Goal: Answer question/provide support

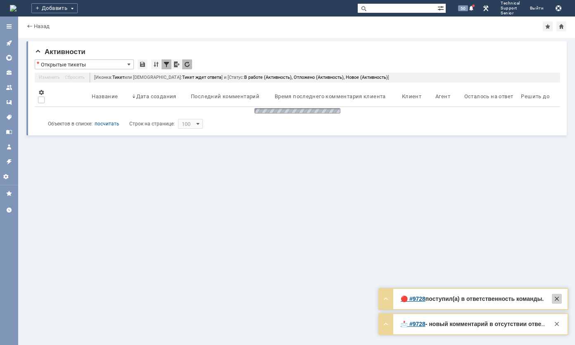
click at [555, 300] on div at bounding box center [557, 299] width 10 height 10
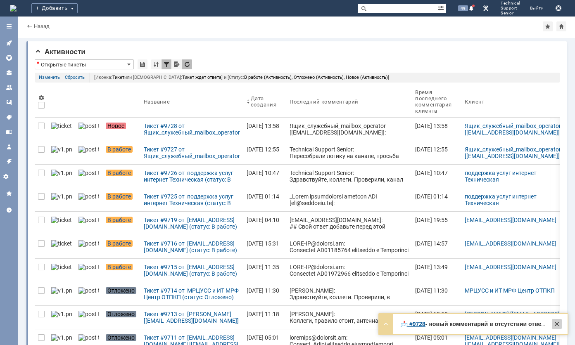
click at [552, 328] on div at bounding box center [557, 324] width 10 height 10
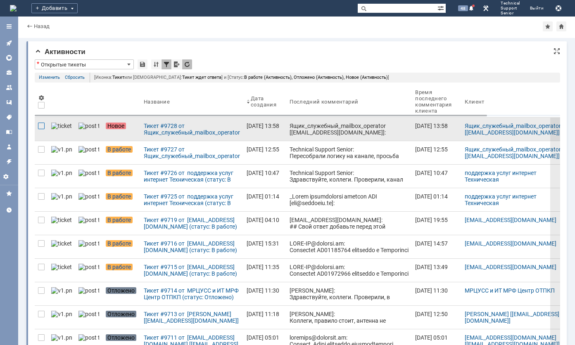
click at [41, 126] on div at bounding box center [41, 126] width 7 height 7
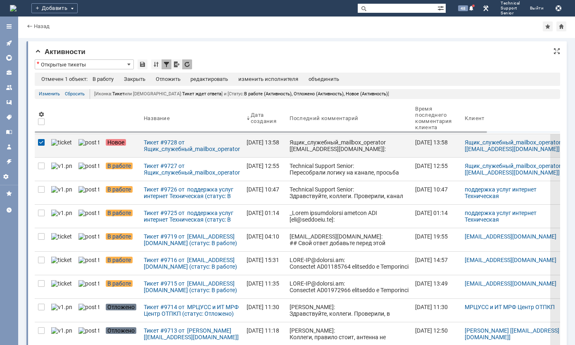
click at [41, 126] on th at bounding box center [41, 118] width 13 height 32
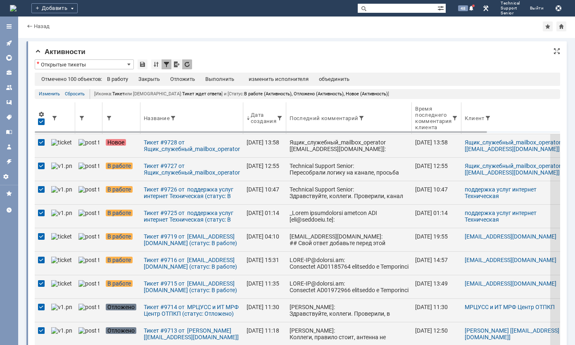
click at [39, 124] on div at bounding box center [41, 122] width 7 height 7
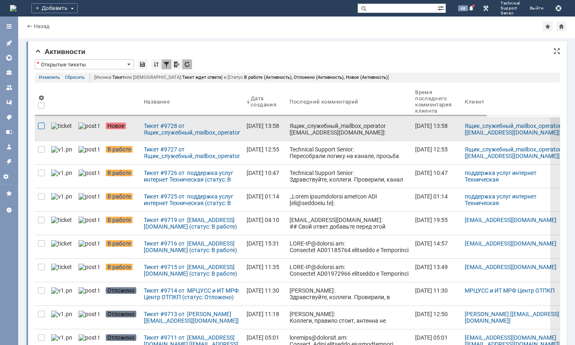
click at [39, 126] on div at bounding box center [41, 126] width 7 height 7
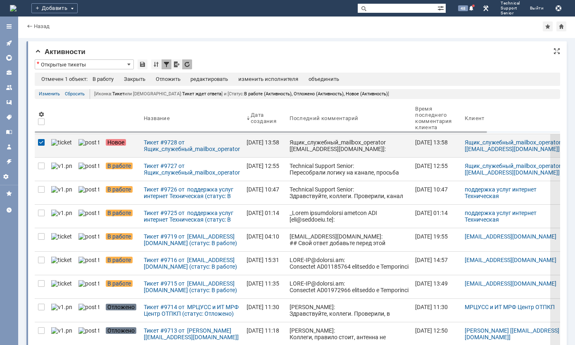
click at [137, 76] on div "Отмечен 1 объект: В работу Закрыть Отложить редактировать изменить исполнителя …" at bounding box center [298, 79] width 526 height 13
click at [141, 81] on div "Закрыть" at bounding box center [134, 79] width 21 height 7
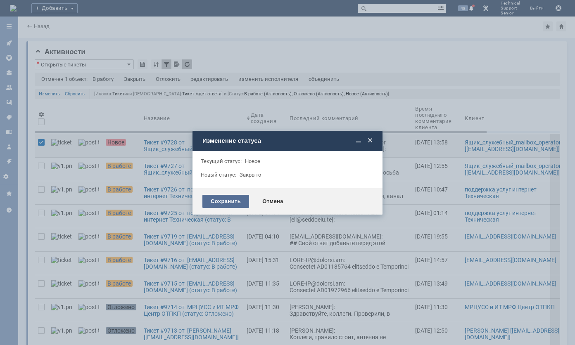
click at [238, 198] on div "Сохранить" at bounding box center [226, 201] width 47 height 13
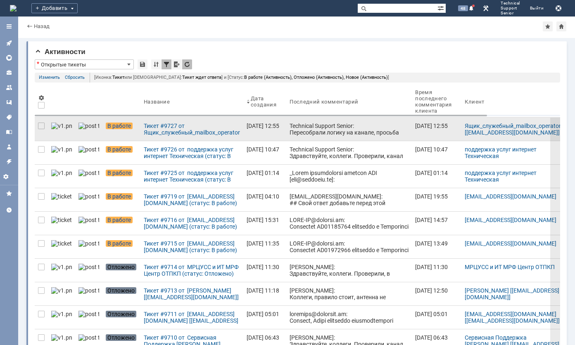
click at [290, 132] on div "Technical Support Senior: Пересобрали логику на канале, просьба перепроверить." at bounding box center [349, 133] width 119 height 20
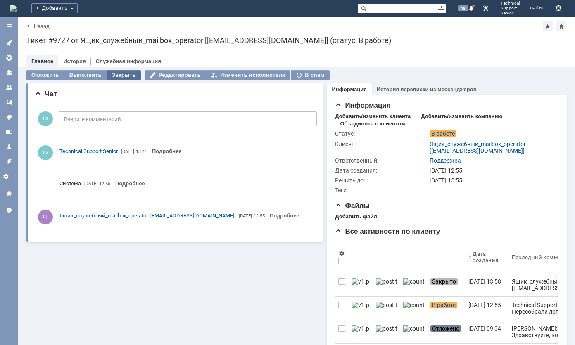
click at [133, 74] on div "Закрыть" at bounding box center [124, 75] width 34 height 10
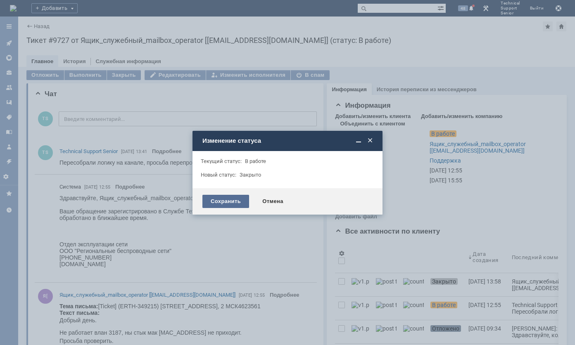
click at [217, 201] on div "Сохранить" at bounding box center [226, 201] width 47 height 13
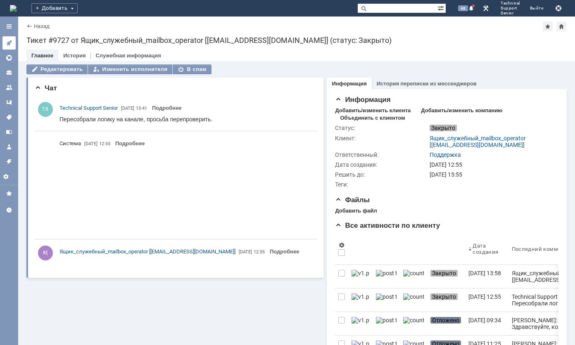
click at [9, 43] on icon at bounding box center [8, 43] width 5 height 5
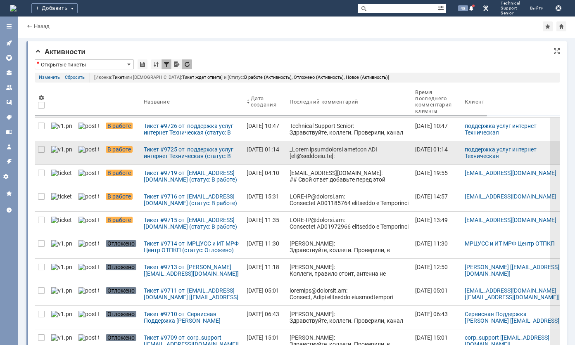
click at [304, 158] on div at bounding box center [349, 295] width 119 height 298
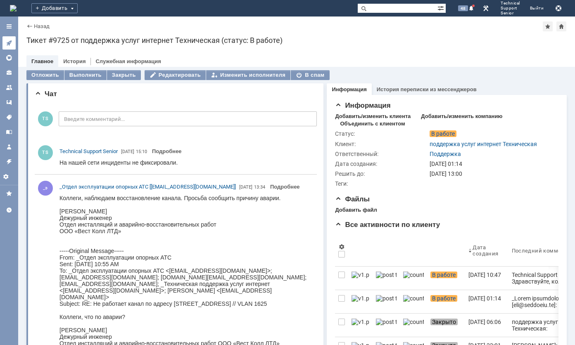
click at [8, 38] on link at bounding box center [8, 42] width 13 height 13
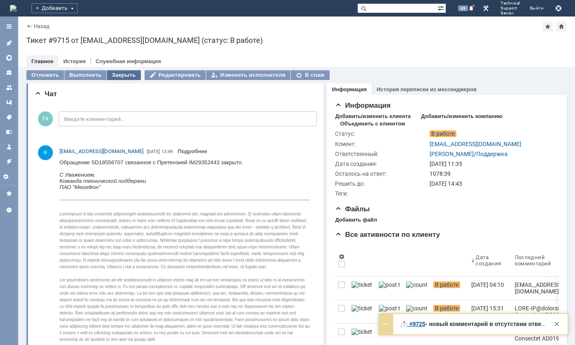
click at [131, 73] on div "Закрыть" at bounding box center [124, 75] width 34 height 10
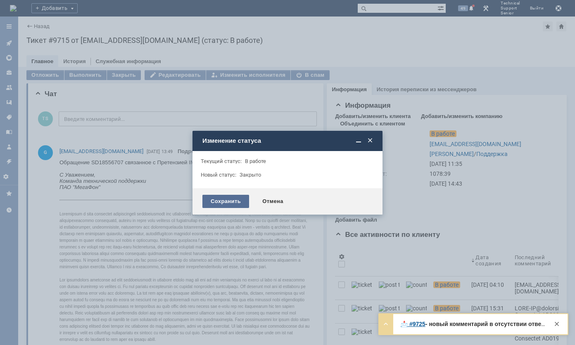
click at [218, 205] on div "Сохранить" at bounding box center [226, 201] width 47 height 13
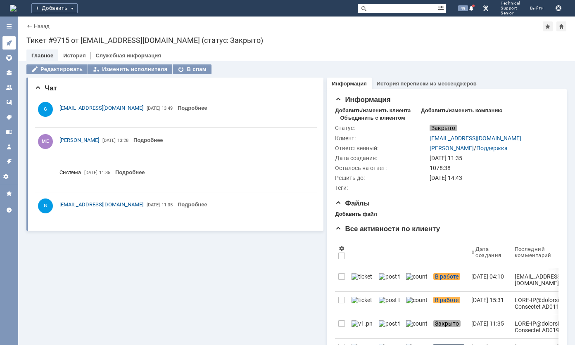
click at [10, 48] on link at bounding box center [8, 42] width 13 height 13
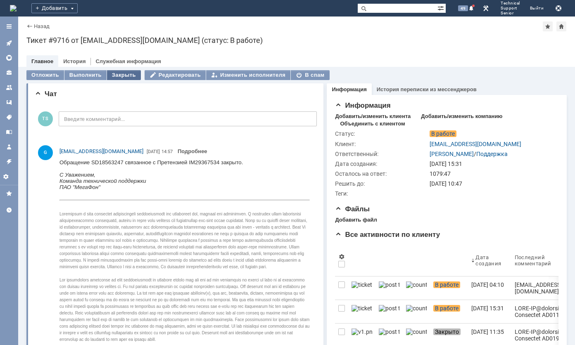
click at [117, 71] on div "Закрыть" at bounding box center [124, 75] width 34 height 10
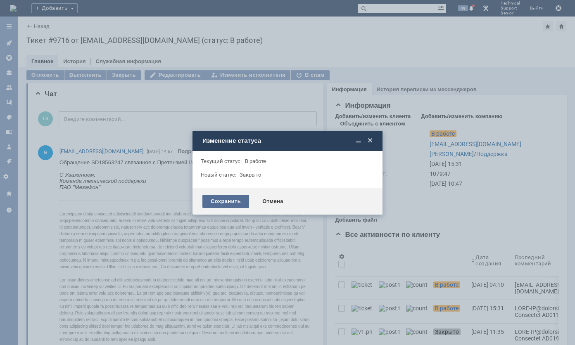
click at [222, 203] on div "Сохранить" at bounding box center [226, 201] width 47 height 13
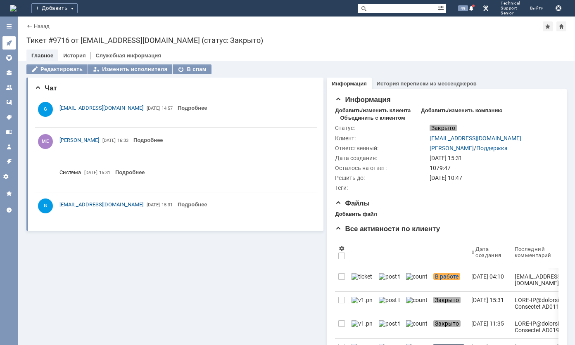
click at [7, 39] on link at bounding box center [8, 42] width 13 height 13
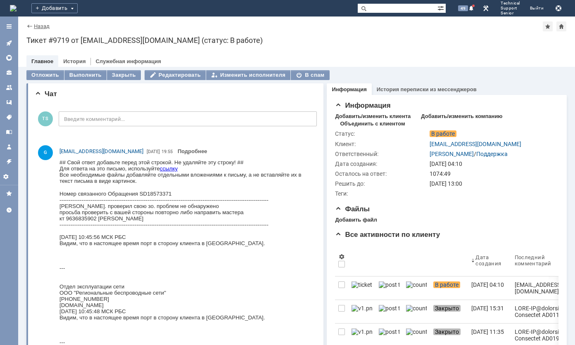
click at [45, 29] on link "Назад" at bounding box center [42, 26] width 16 height 6
